Goal: Entertainment & Leisure: Consume media (video, audio)

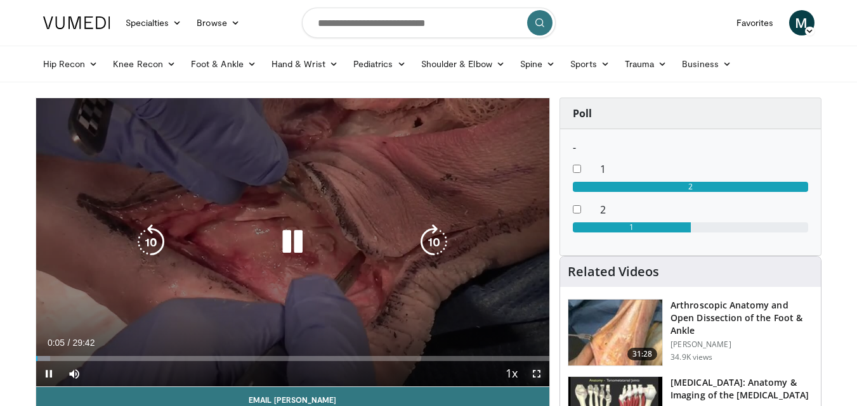
drag, startPoint x: 535, startPoint y: 372, endPoint x: 531, endPoint y: 425, distance: 53.4
click at [535, 372] on span "Video Player" at bounding box center [536, 373] width 25 height 25
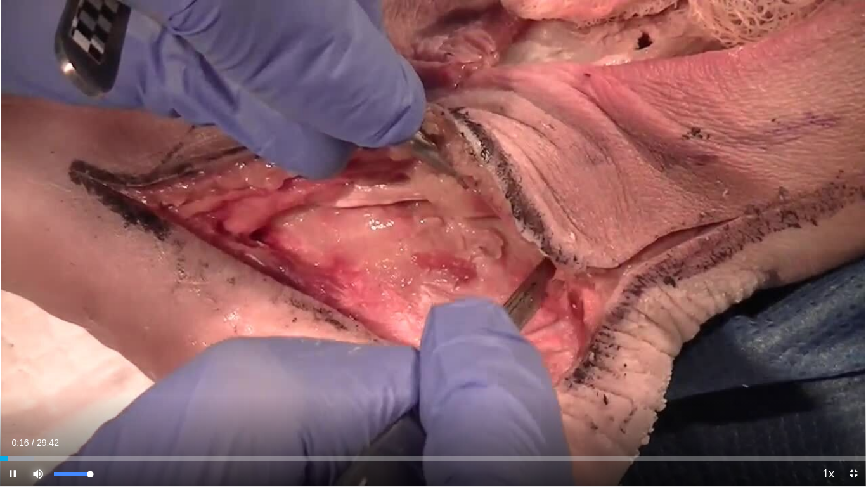
click at [37, 406] on span "Video Player" at bounding box center [37, 473] width 25 height 25
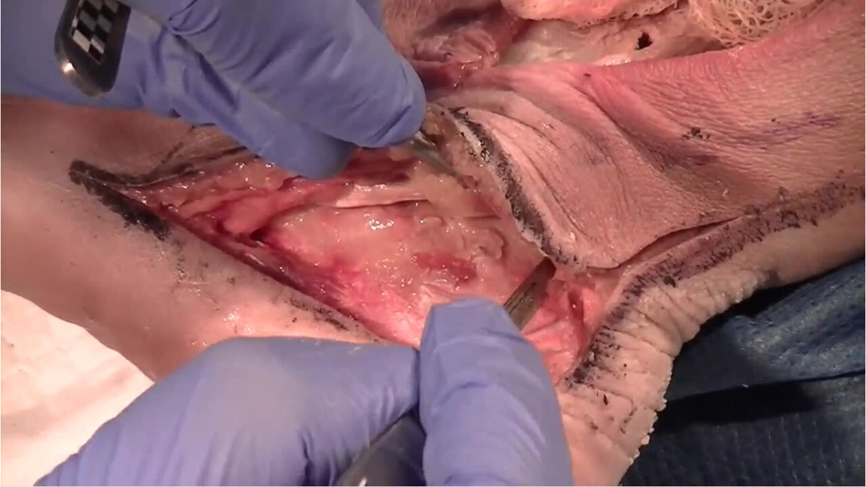
click at [37, 406] on div "10 seconds Tap to unmute" at bounding box center [433, 243] width 866 height 486
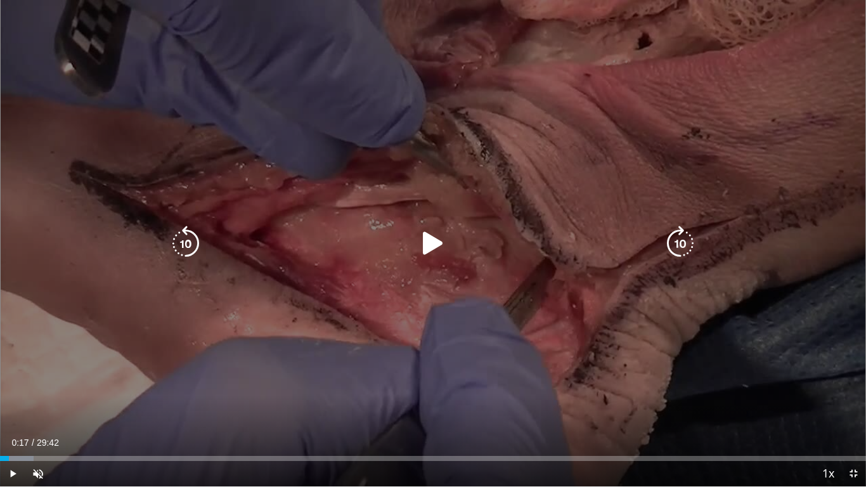
click at [431, 241] on icon "Video Player" at bounding box center [433, 244] width 36 height 36
click at [35, 406] on span "Video Player" at bounding box center [37, 473] width 25 height 25
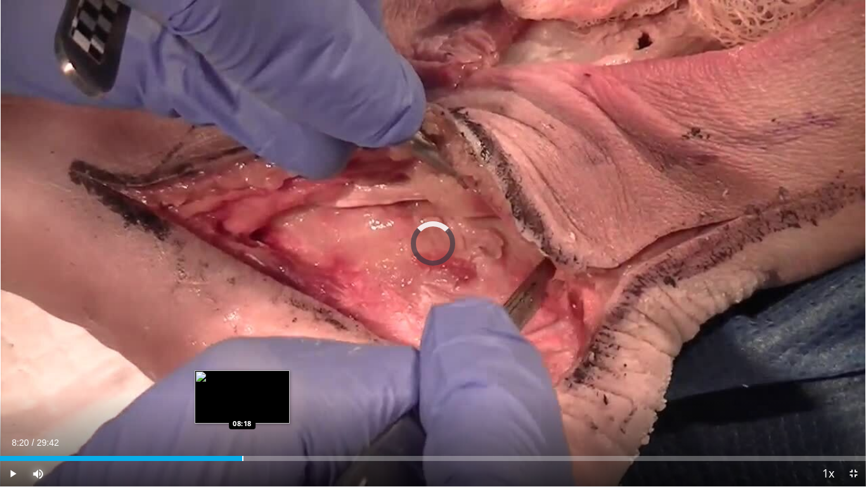
click at [243, 406] on div "Loaded : 22.47% 08:20 08:18" at bounding box center [433, 455] width 866 height 12
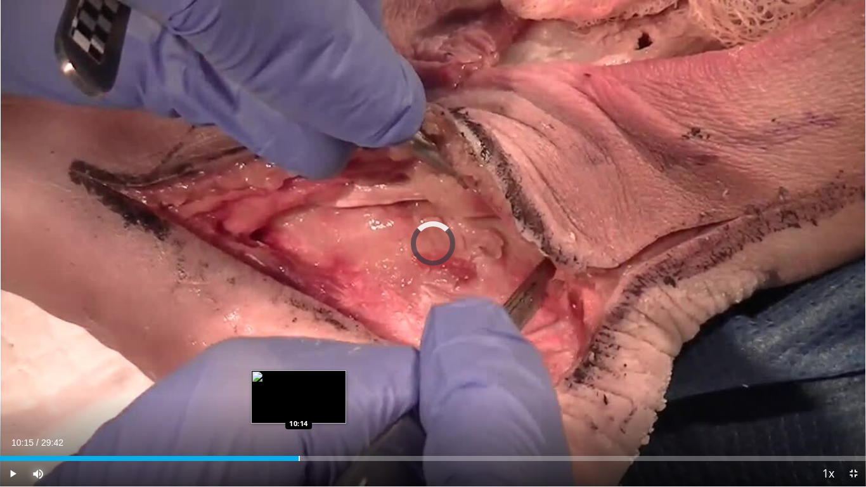
click at [299, 406] on div "Progress Bar" at bounding box center [299, 458] width 1 height 5
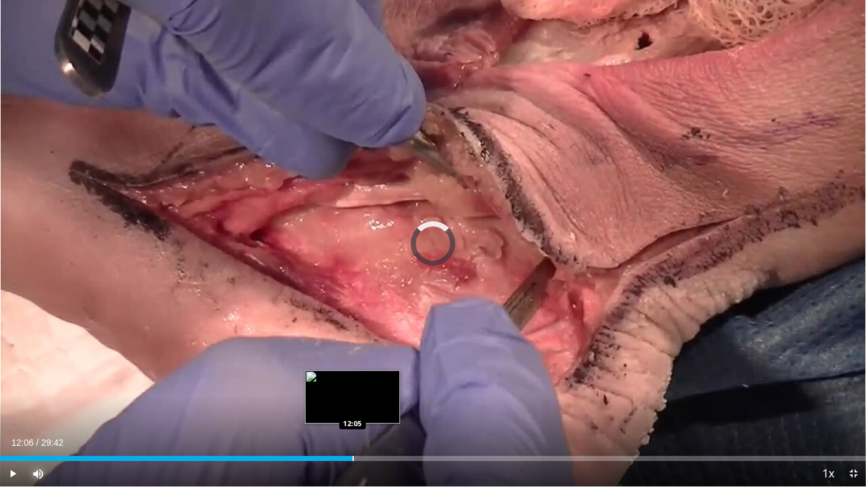
click at [353, 406] on div "Progress Bar" at bounding box center [353, 458] width 1 height 5
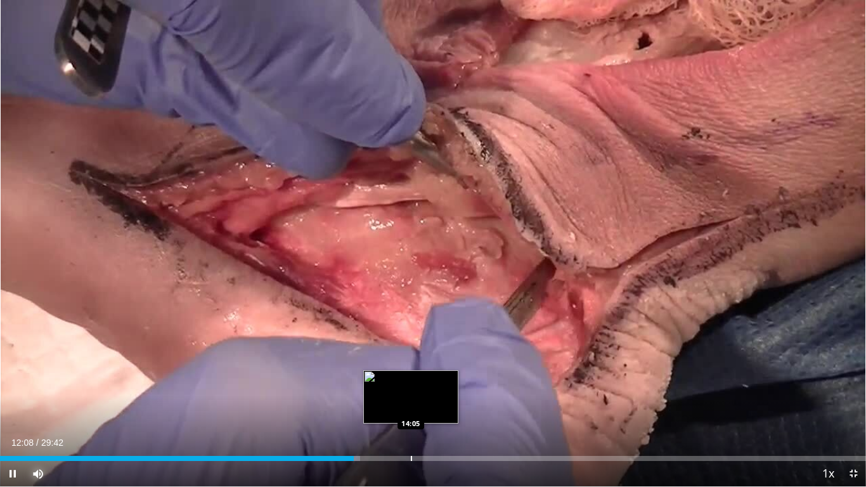
click at [411, 406] on div "Progress Bar" at bounding box center [411, 458] width 1 height 5
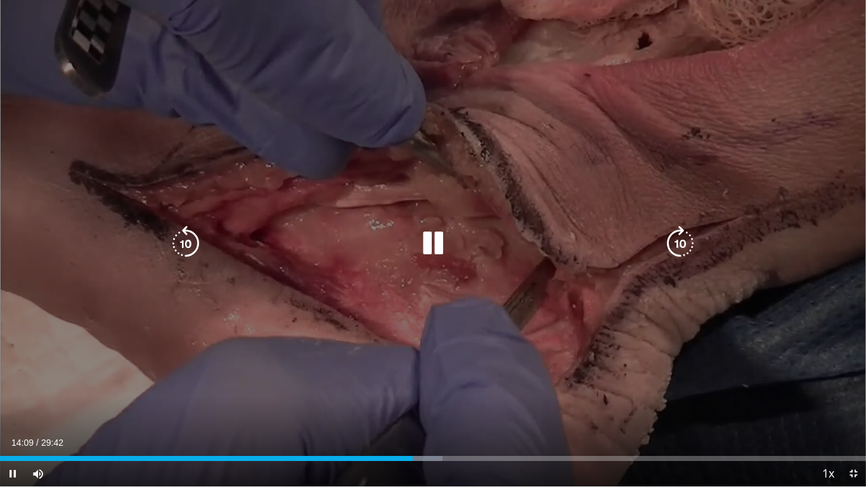
click at [427, 241] on icon "Video Player" at bounding box center [433, 244] width 36 height 36
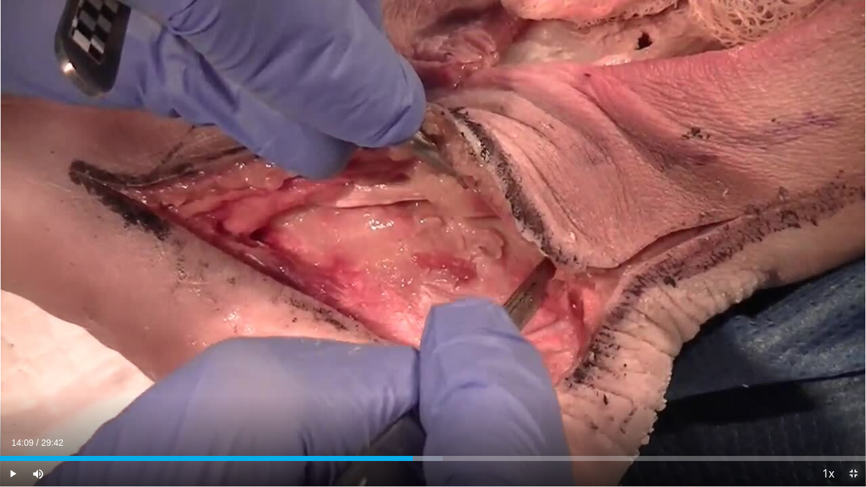
click at [851, 406] on span "Video Player" at bounding box center [853, 473] width 25 height 25
